Goal: Contribute content

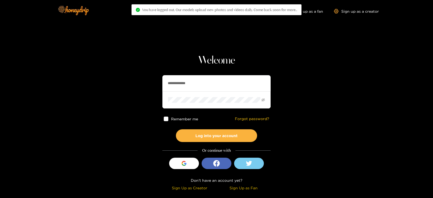
drag, startPoint x: 189, startPoint y: 79, endPoint x: 143, endPoint y: 81, distance: 45.4
click at [143, 81] on section "**********" at bounding box center [216, 96] width 433 height 192
type input "*"
type input "*********"
click at [176, 129] on button "Log into your account" at bounding box center [216, 135] width 81 height 13
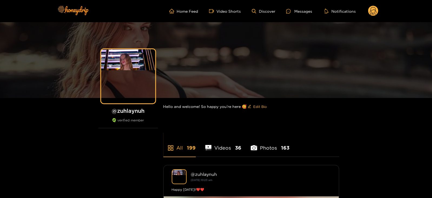
click at [367, 11] on ul "Home Feed Video Shorts Discover Messages Notifications" at bounding box center [273, 11] width 209 height 11
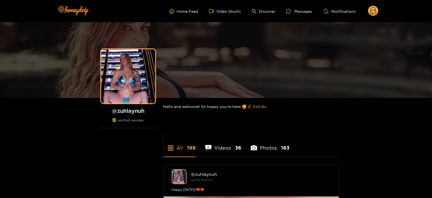
click at [369, 11] on circle at bounding box center [373, 11] width 10 height 10
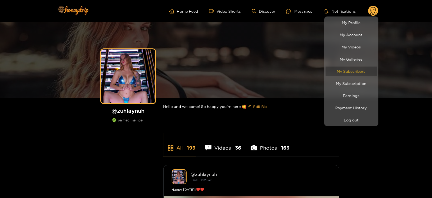
click at [338, 71] on link "My Subscribers" at bounding box center [351, 71] width 51 height 9
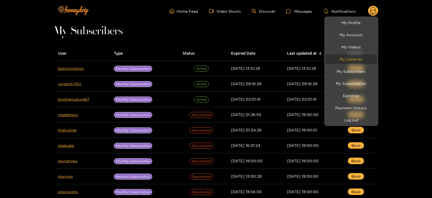
click at [357, 60] on link "My Galleries" at bounding box center [351, 58] width 51 height 9
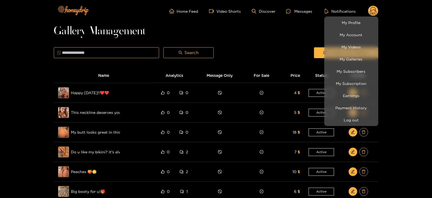
click at [299, 36] on div at bounding box center [216, 99] width 432 height 198
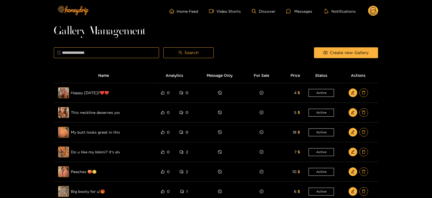
click at [295, 16] on ul "Home Feed Video Shorts Discover Messages Notifications" at bounding box center [273, 11] width 209 height 11
click at [294, 15] on ul "Home Feed Video Shorts Discover Messages Notifications" at bounding box center [273, 11] width 209 height 11
click at [292, 13] on div at bounding box center [290, 11] width 8 height 5
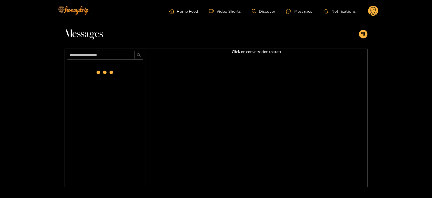
click at [361, 11] on ul "Home Feed Video Shorts Discover Messages Notifications" at bounding box center [273, 11] width 209 height 11
click at [366, 13] on ul "Home Feed Video Shorts Discover Messages Notifications" at bounding box center [273, 11] width 209 height 11
click at [369, 13] on circle at bounding box center [373, 11] width 10 height 10
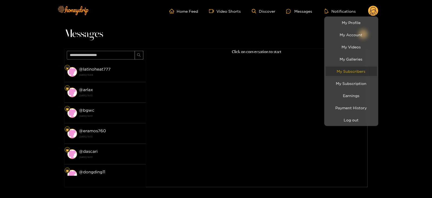
click at [340, 68] on link "My Subscribers" at bounding box center [351, 71] width 51 height 9
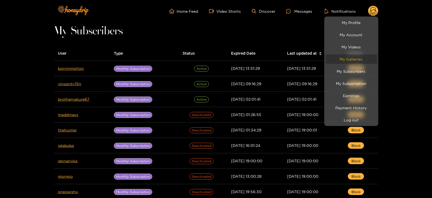
click at [335, 56] on link "My Galleries" at bounding box center [351, 58] width 51 height 9
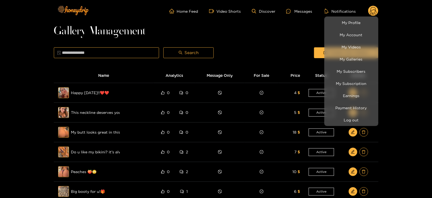
click at [303, 34] on div at bounding box center [216, 99] width 432 height 198
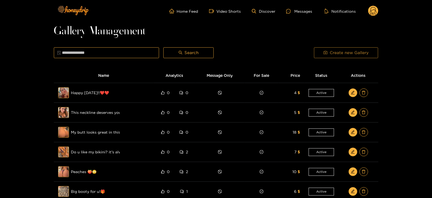
click at [331, 56] on span "Create new Gallery" at bounding box center [349, 52] width 39 height 6
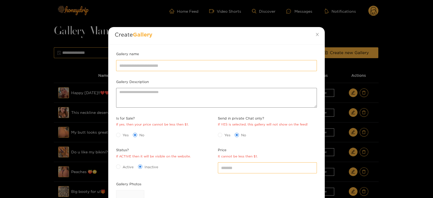
scroll to position [64, 0]
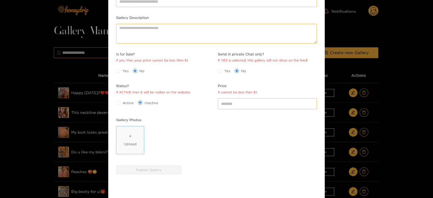
click at [134, 135] on div "Upload" at bounding box center [130, 140] width 13 height 13
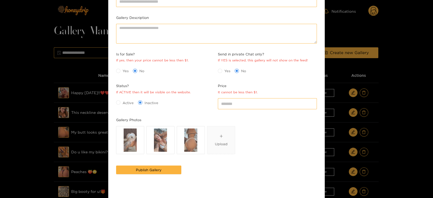
click at [129, 100] on span "Active" at bounding box center [127, 102] width 15 height 5
click at [121, 68] on span "Yes" at bounding box center [125, 70] width 10 height 5
click at [229, 99] on input "*" at bounding box center [267, 103] width 99 height 11
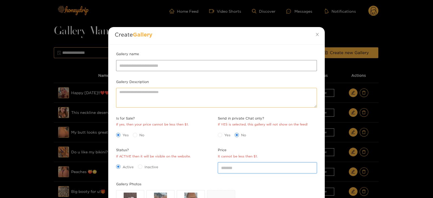
type input "**"
click at [142, 68] on input "Gallery name" at bounding box center [216, 65] width 201 height 11
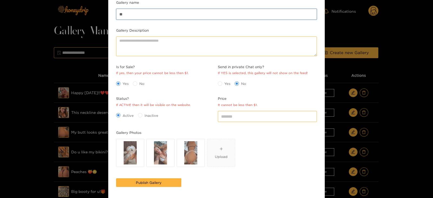
type input "**********"
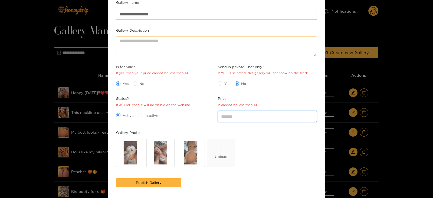
click at [224, 117] on input "**" at bounding box center [267, 116] width 99 height 11
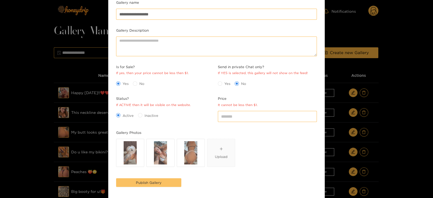
click at [145, 184] on span "Publish Gallery" at bounding box center [149, 182] width 26 height 5
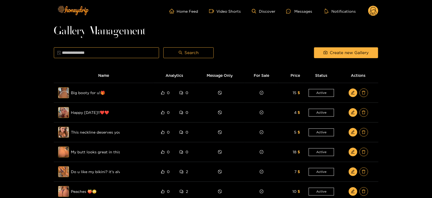
click at [291, 14] on ul "Home Feed Video Shorts Discover Messages Notifications" at bounding box center [273, 11] width 209 height 11
click at [290, 12] on icon at bounding box center [288, 11] width 5 height 5
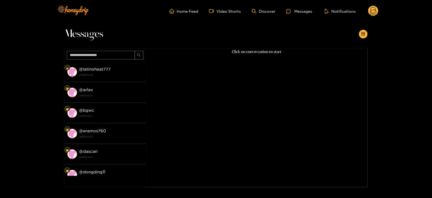
click at [374, 13] on circle at bounding box center [373, 11] width 10 height 10
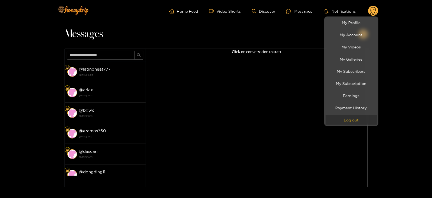
click at [345, 122] on button "Log out" at bounding box center [351, 119] width 51 height 9
